Goal: Contribute content: Add original content to the website for others to see

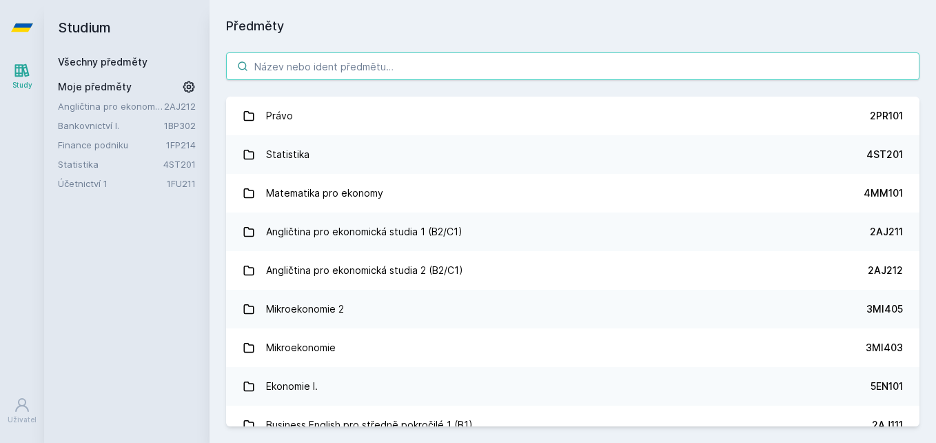
click at [283, 63] on input "search" at bounding box center [572, 66] width 693 height 28
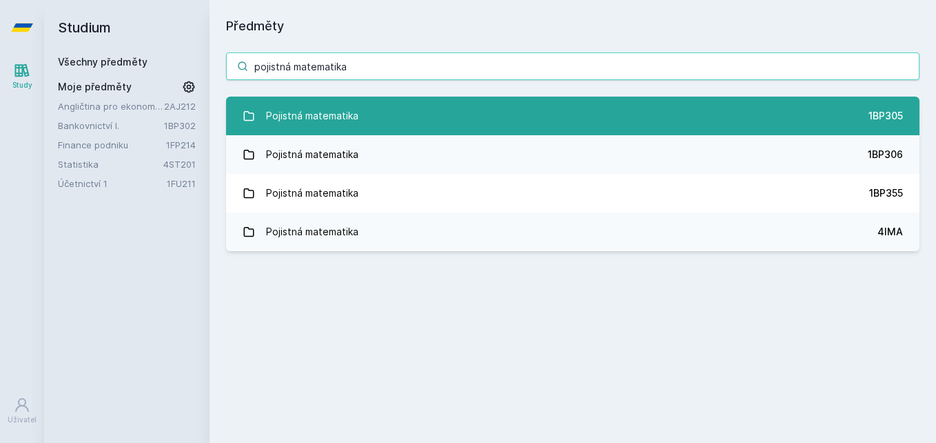
type input "pojistná matematika"
click at [403, 106] on link "Pojistná matematika 1BP305" at bounding box center [572, 116] width 693 height 39
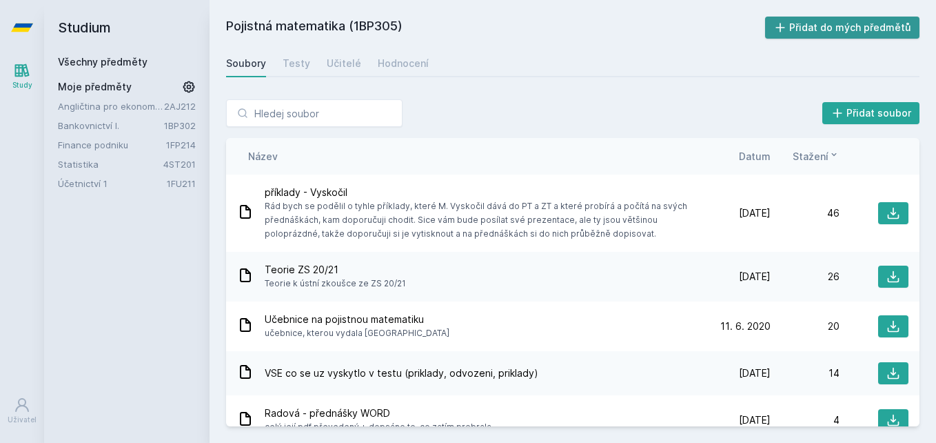
click at [838, 28] on button "Přidat do mých předmětů" at bounding box center [842, 28] width 155 height 22
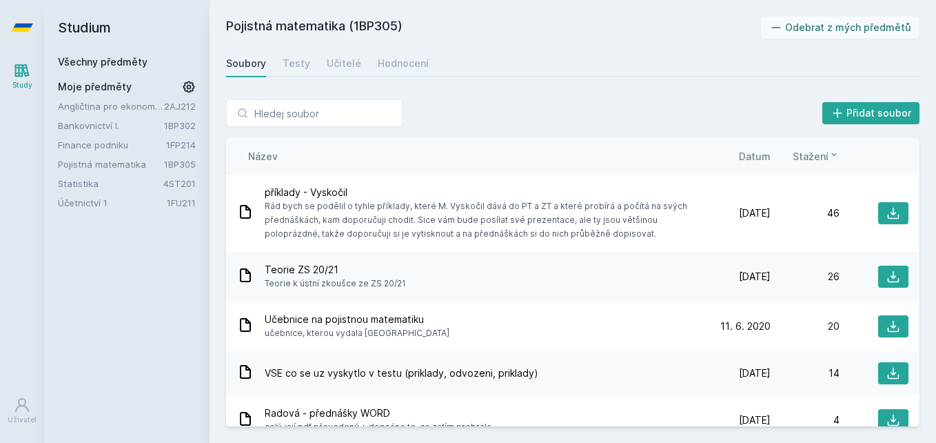
click at [85, 207] on link "Účetnictví 1" at bounding box center [112, 203] width 109 height 14
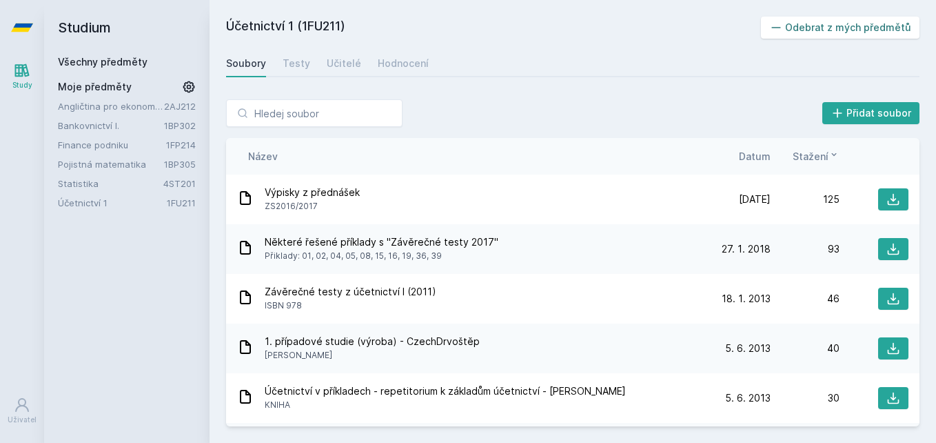
click at [822, 28] on button "Odebrat z mých předmětů" at bounding box center [840, 28] width 159 height 22
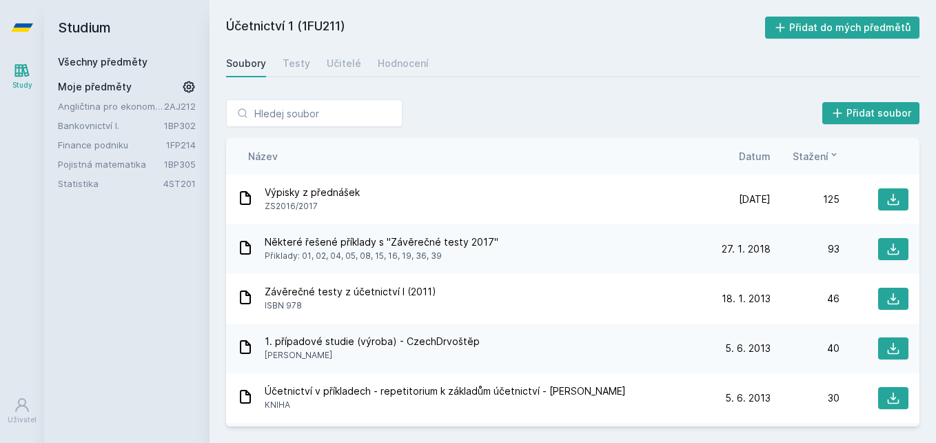
click at [122, 179] on link "Statistika" at bounding box center [110, 183] width 105 height 14
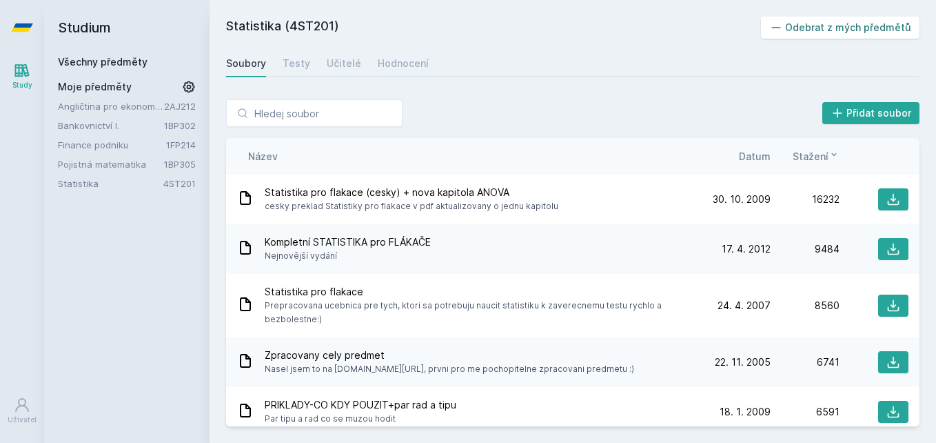
click at [776, 28] on icon at bounding box center [776, 28] width 14 height 14
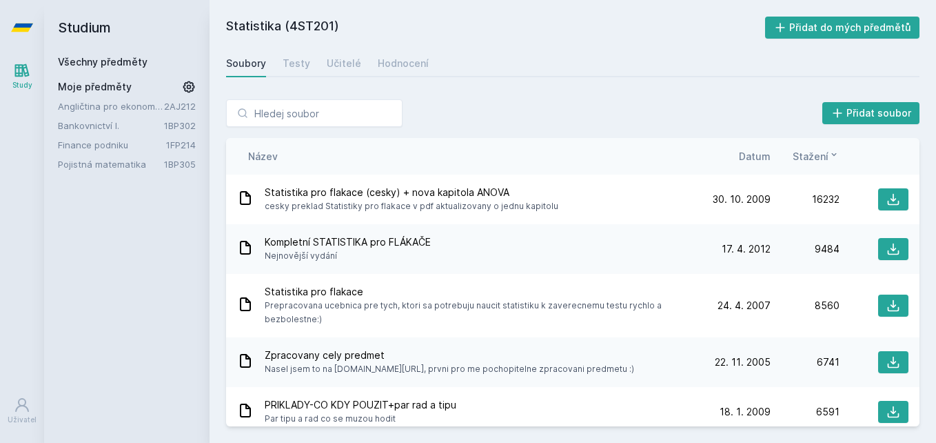
click at [138, 143] on link "Finance podniku" at bounding box center [112, 145] width 108 height 14
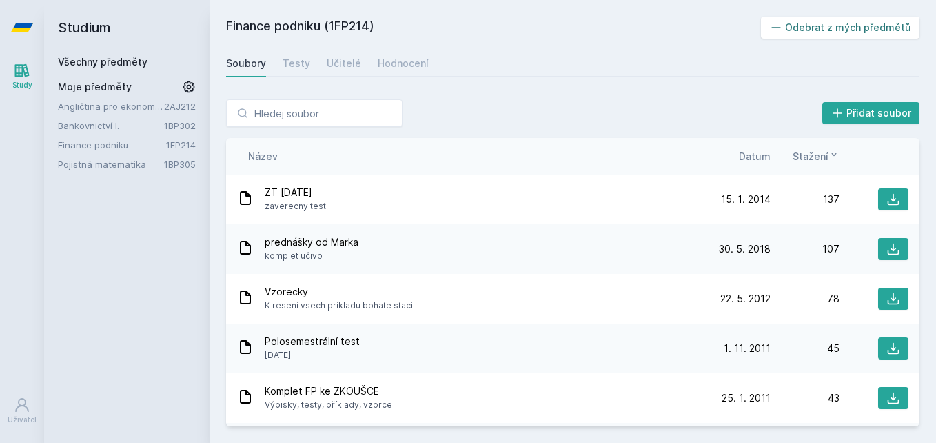
click at [783, 30] on icon at bounding box center [776, 28] width 14 height 14
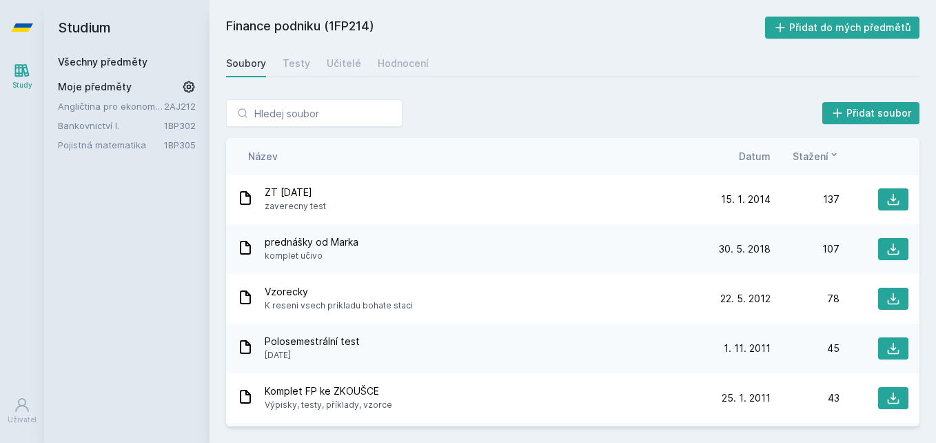
click at [121, 127] on link "Bankovnictví I." at bounding box center [111, 126] width 106 height 14
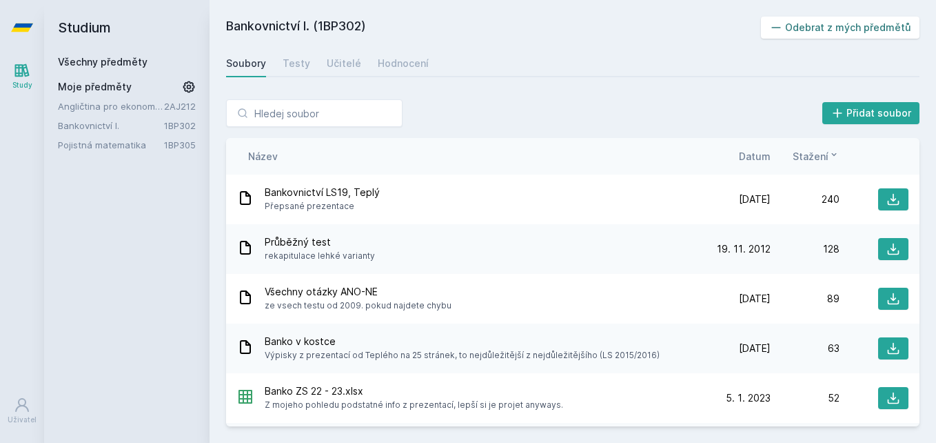
click at [793, 34] on button "Odebrat z mých předmětů" at bounding box center [840, 28] width 159 height 22
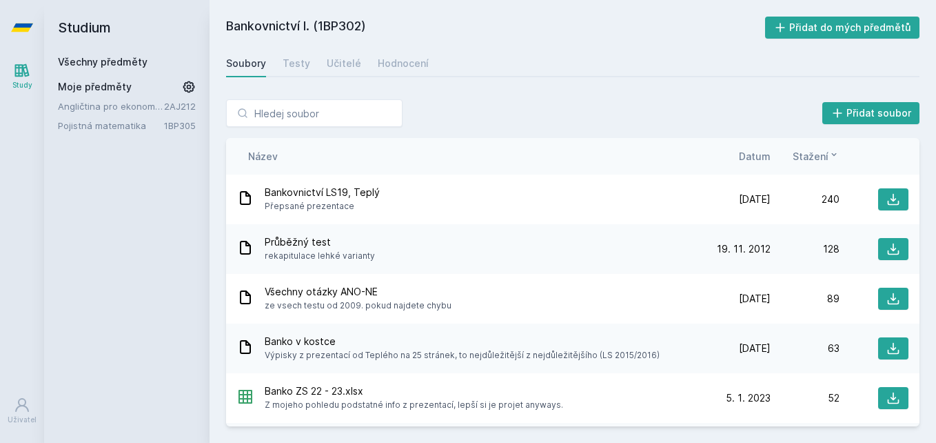
click at [138, 104] on link "Angličtina pro ekonomická studia 2 (B2/C1)" at bounding box center [111, 106] width 106 height 14
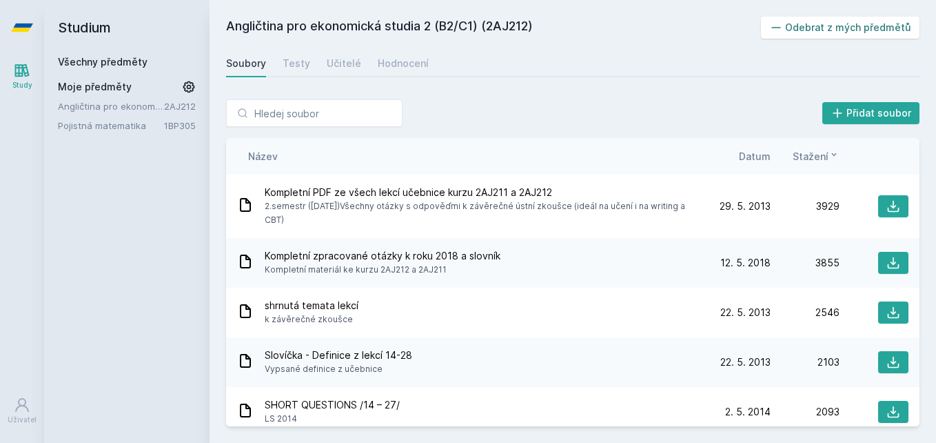
click at [807, 28] on button "Odebrat z mých předmětů" at bounding box center [840, 28] width 159 height 22
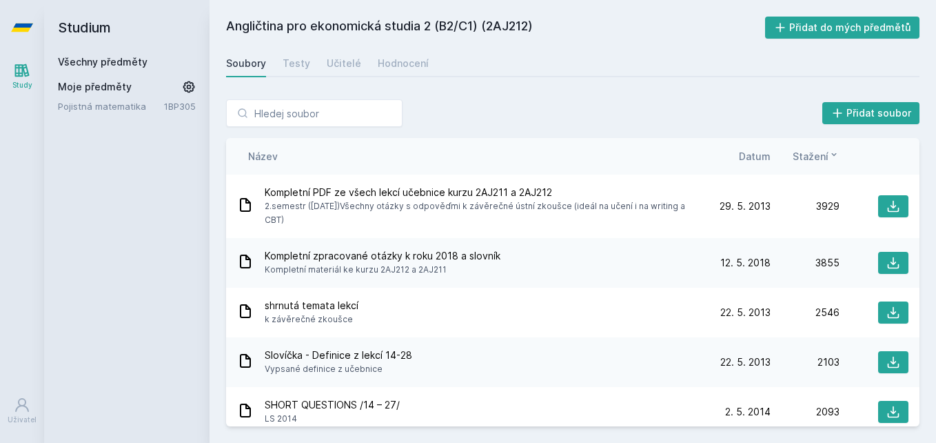
click at [112, 105] on link "Pojistná matematika" at bounding box center [111, 106] width 106 height 14
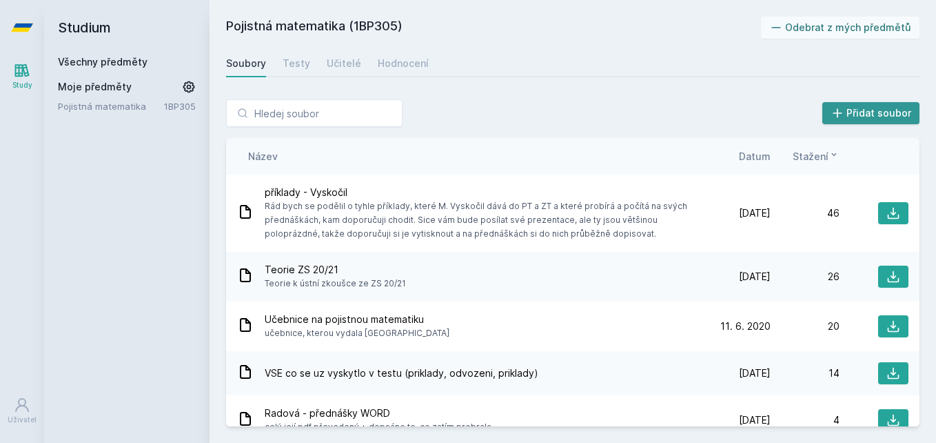
click at [854, 108] on button "Přidat soubor" at bounding box center [871, 113] width 98 height 22
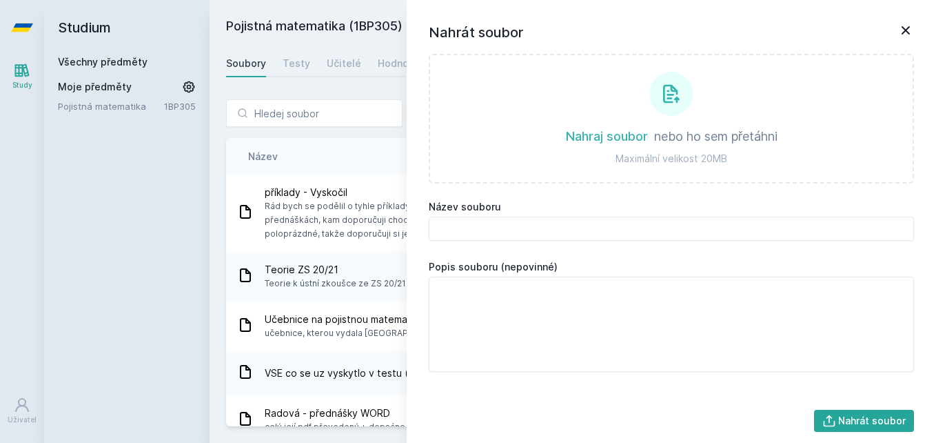
click at [682, 117] on label at bounding box center [671, 119] width 485 height 130
click at [672, 183] on input "file" at bounding box center [671, 183] width 1 height 1
type input "C:\fakepath\0_vzorce.pdf"
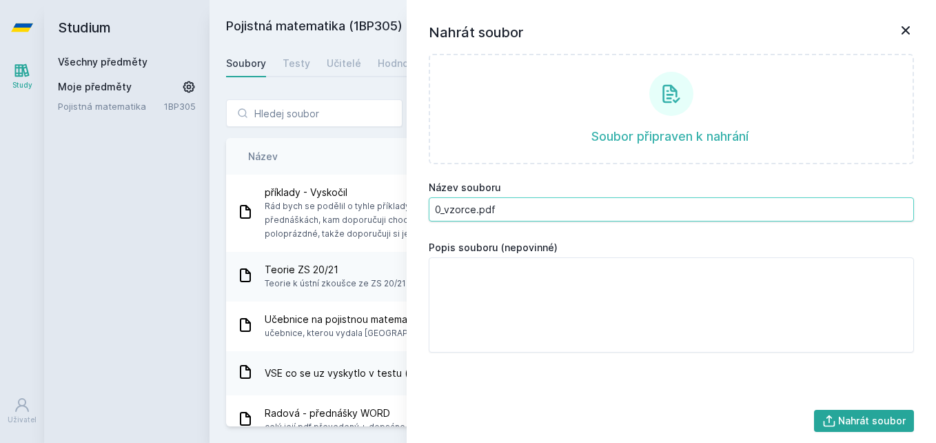
click at [474, 212] on input "0_vzorce.pdf" at bounding box center [671, 209] width 485 height 24
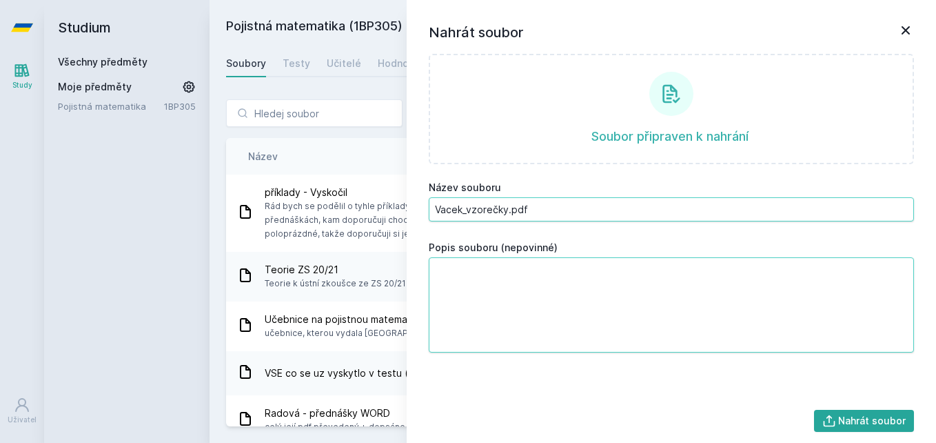
type input "Vacek_vzorečky.pdf"
click at [469, 266] on textarea at bounding box center [671, 304] width 485 height 95
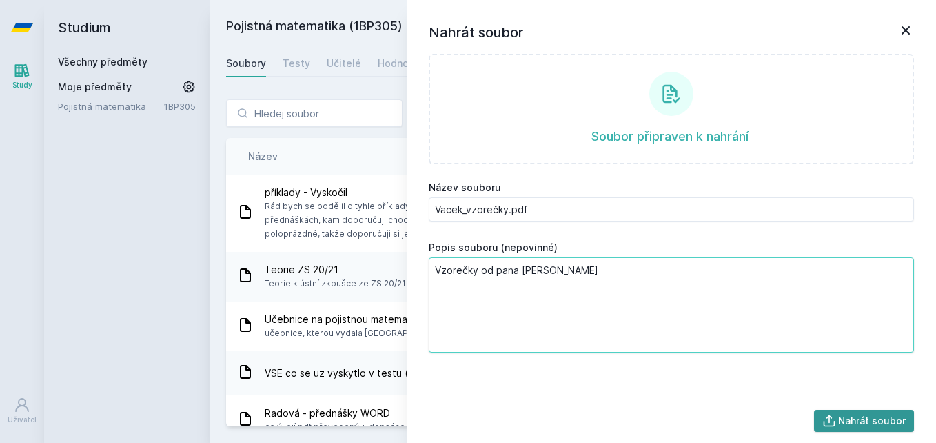
type textarea "Vzorečky od pana [PERSON_NAME]"
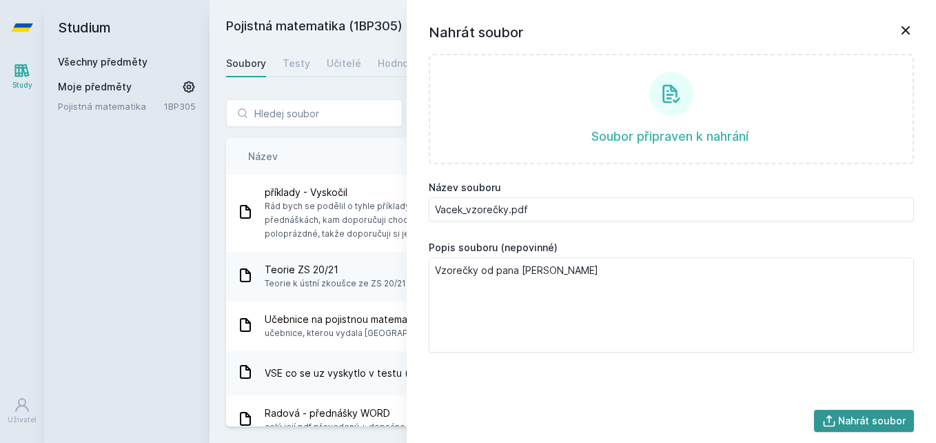
click at [869, 418] on button "Nahrát soubor" at bounding box center [864, 420] width 101 height 22
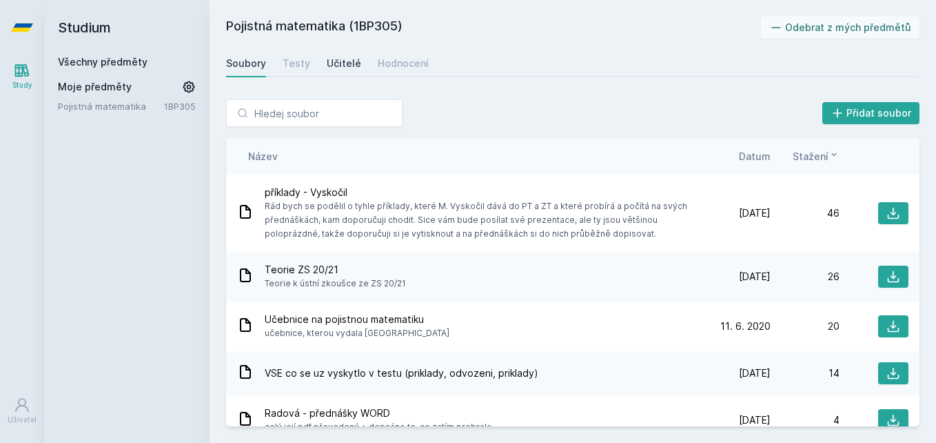
click at [348, 65] on div "Učitelé" at bounding box center [344, 64] width 34 height 14
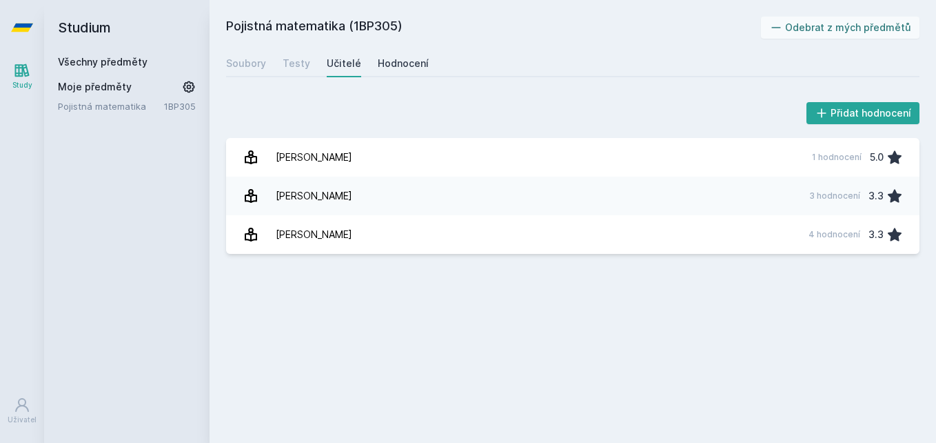
click at [415, 62] on div "Hodnocení" at bounding box center [403, 64] width 51 height 14
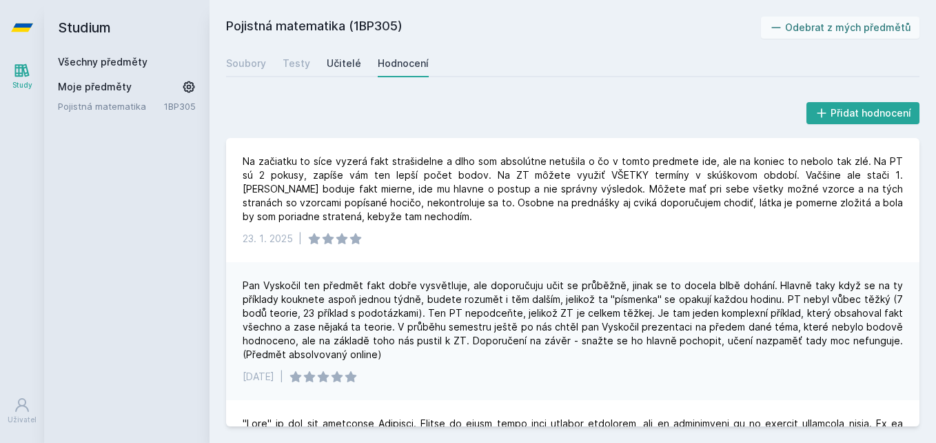
click at [345, 67] on div "Učitelé" at bounding box center [344, 64] width 34 height 14
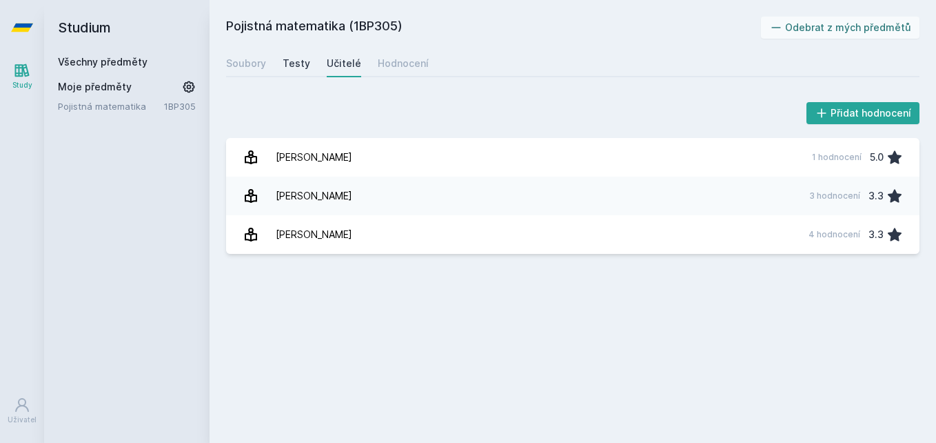
click at [296, 57] on div "Testy" at bounding box center [297, 64] width 28 height 14
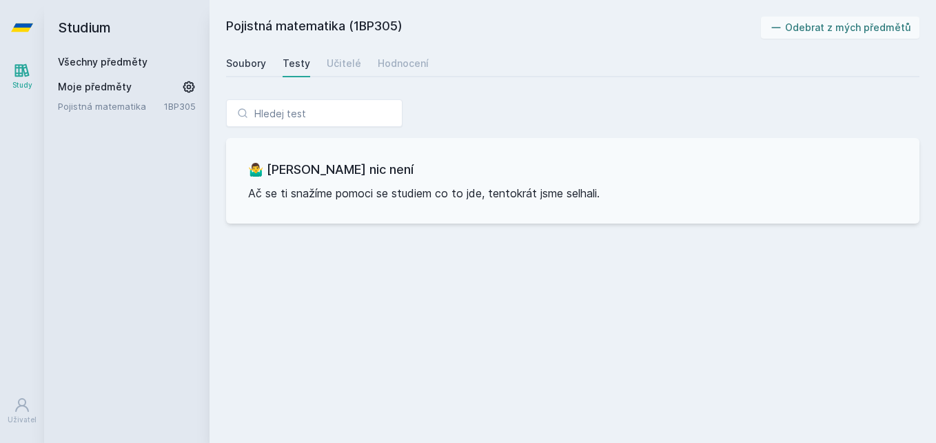
click at [252, 58] on div "Soubory" at bounding box center [246, 64] width 40 height 14
